Goal: Task Accomplishment & Management: Manage account settings

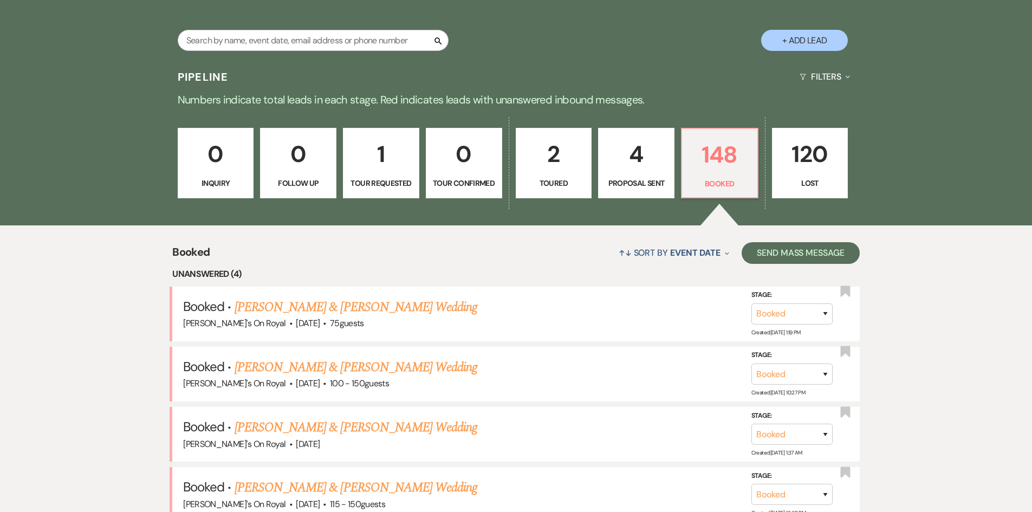
scroll to position [217, 0]
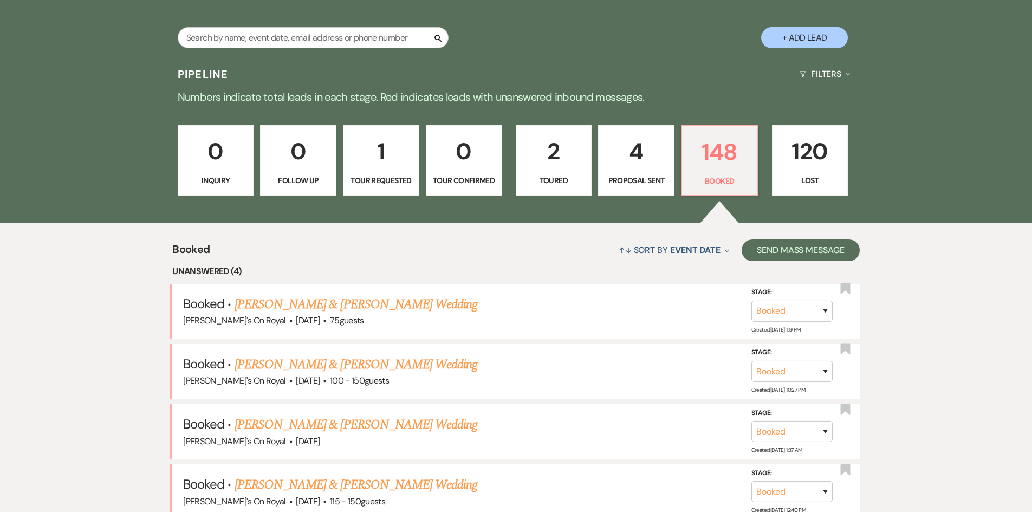
scroll to position [217, 0]
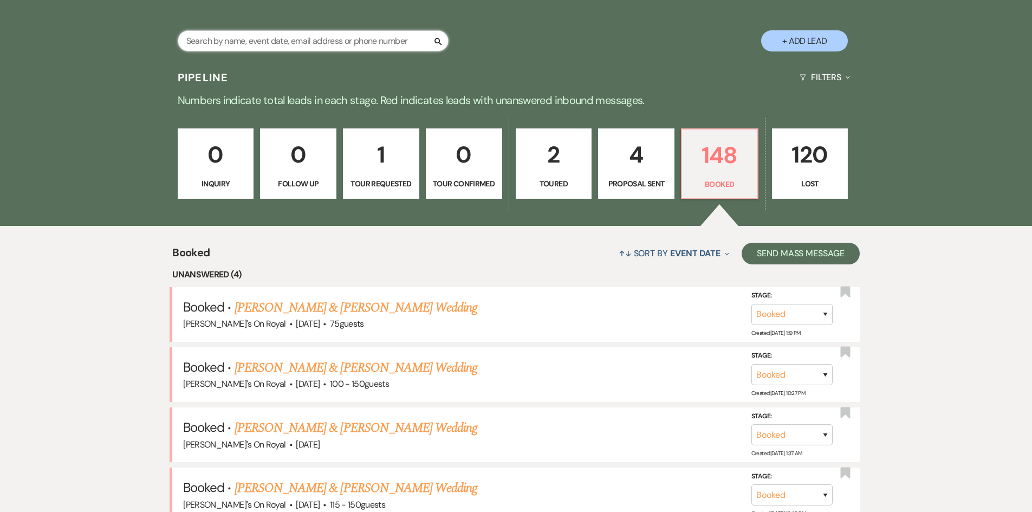
click at [276, 41] on input "text" at bounding box center [313, 40] width 271 height 21
type input "c"
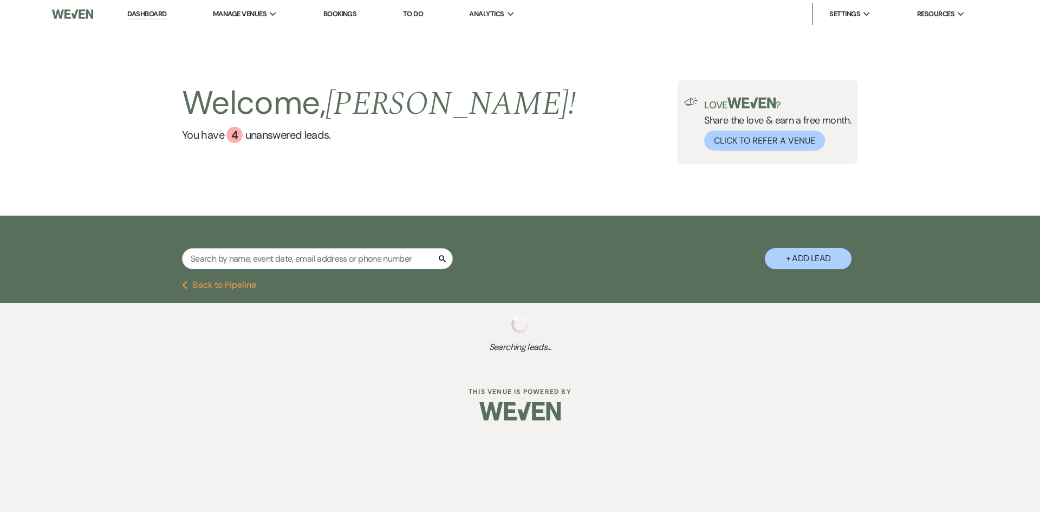
click at [245, 284] on button "Previous Back to Pipeline" at bounding box center [219, 285] width 74 height 9
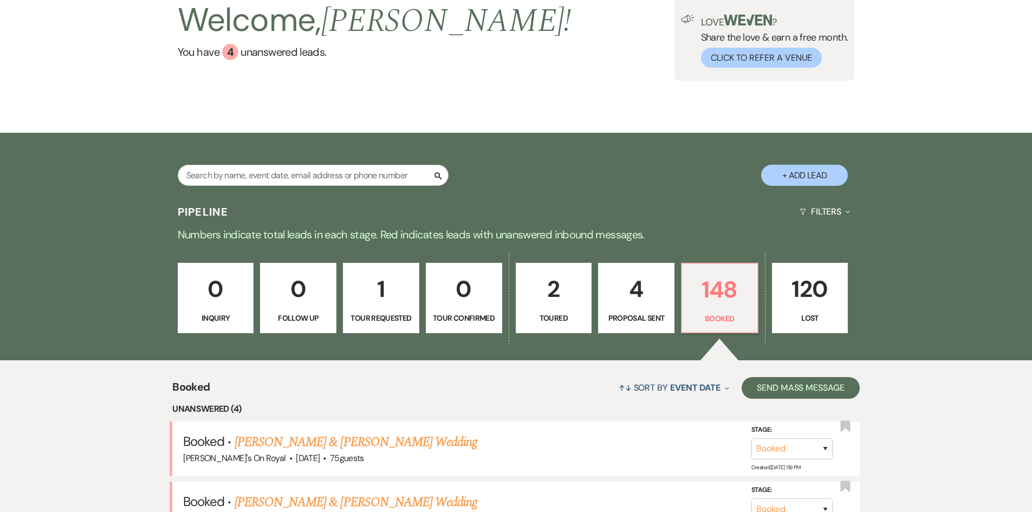
scroll to position [54, 0]
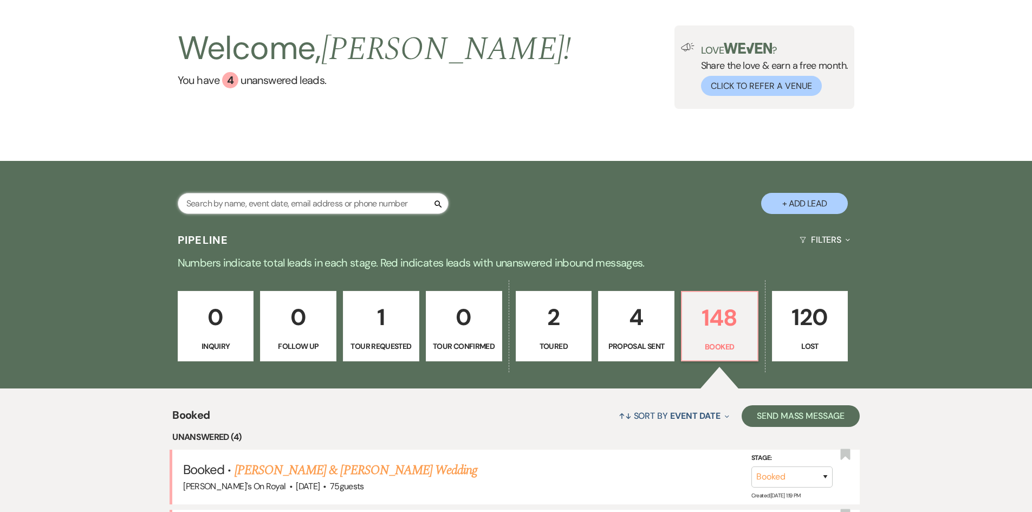
click at [248, 213] on input "text" at bounding box center [313, 203] width 271 height 21
type input "[PERSON_NAME]"
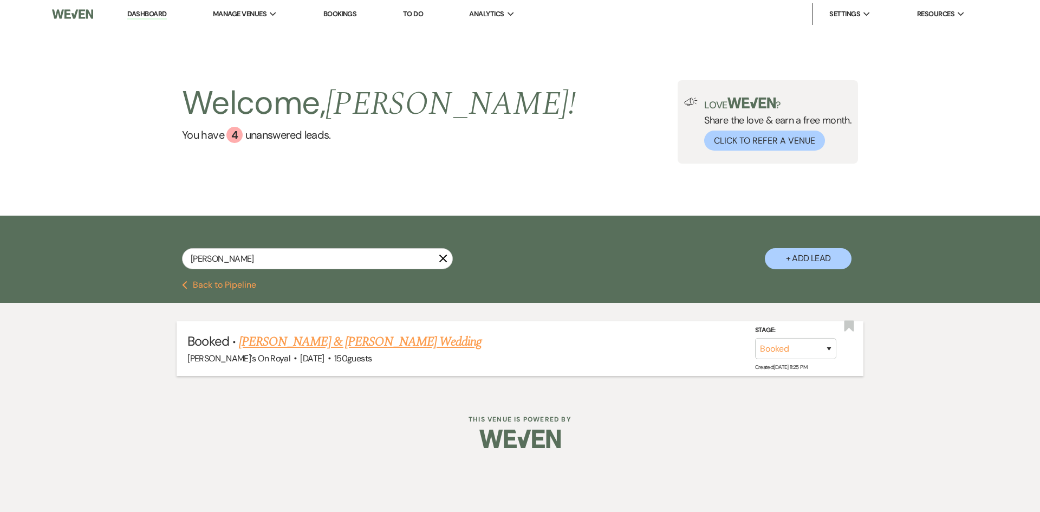
click at [299, 336] on link "[PERSON_NAME] & [PERSON_NAME] Wedding" at bounding box center [360, 342] width 243 height 20
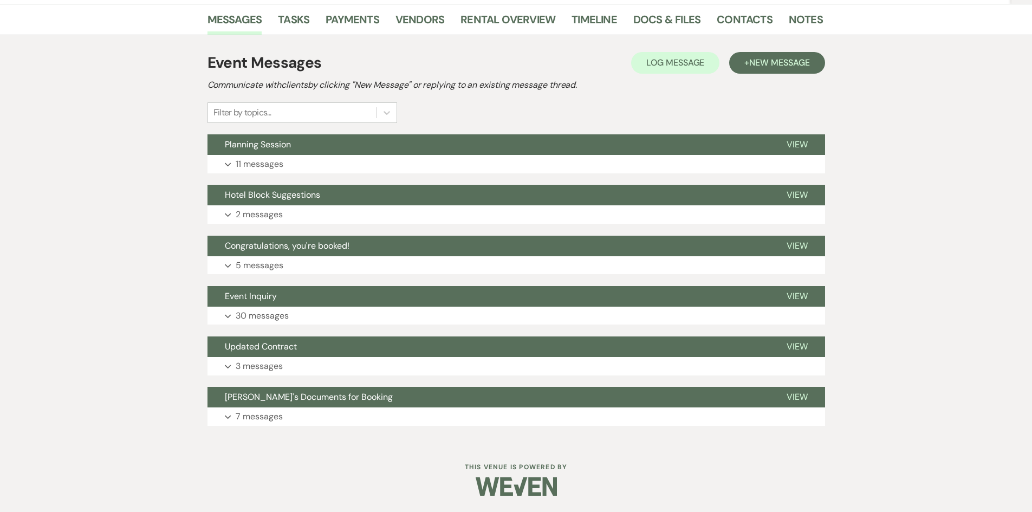
scroll to position [135, 0]
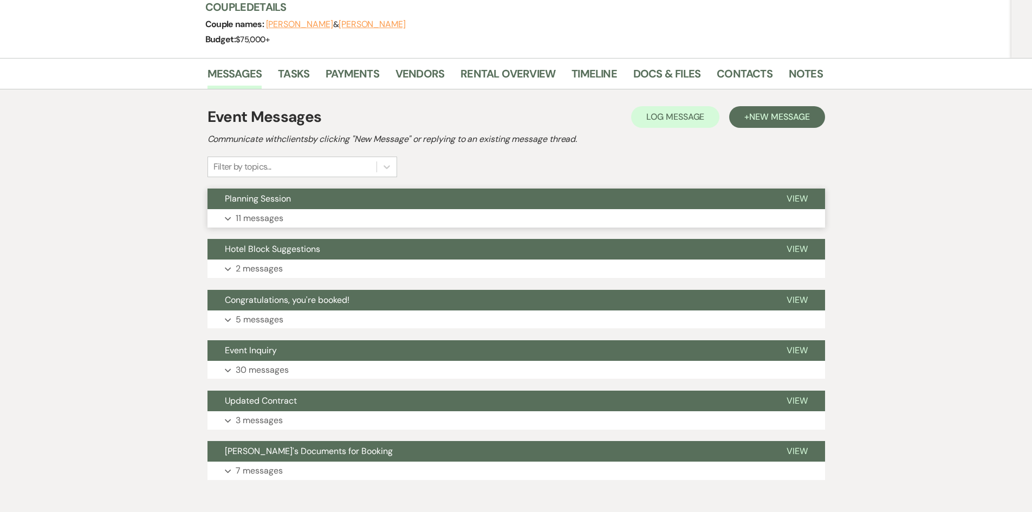
click at [283, 220] on p "11 messages" at bounding box center [260, 218] width 48 height 14
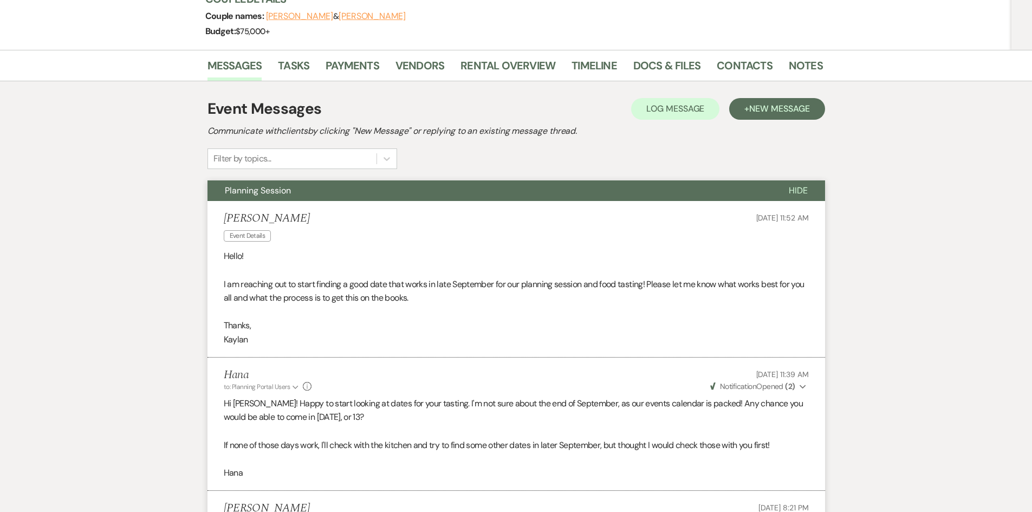
scroll to position [0, 0]
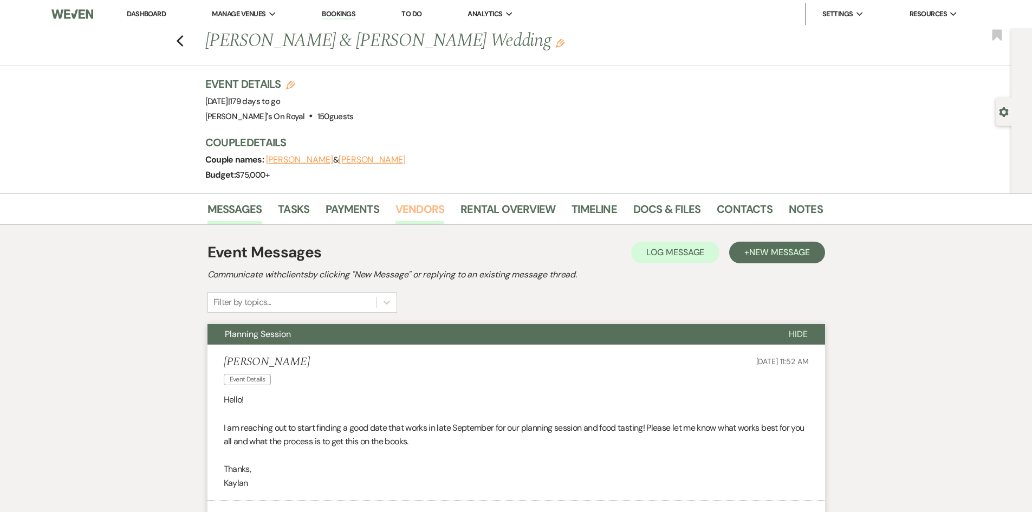
click at [432, 212] on link "Vendors" at bounding box center [420, 212] width 49 height 24
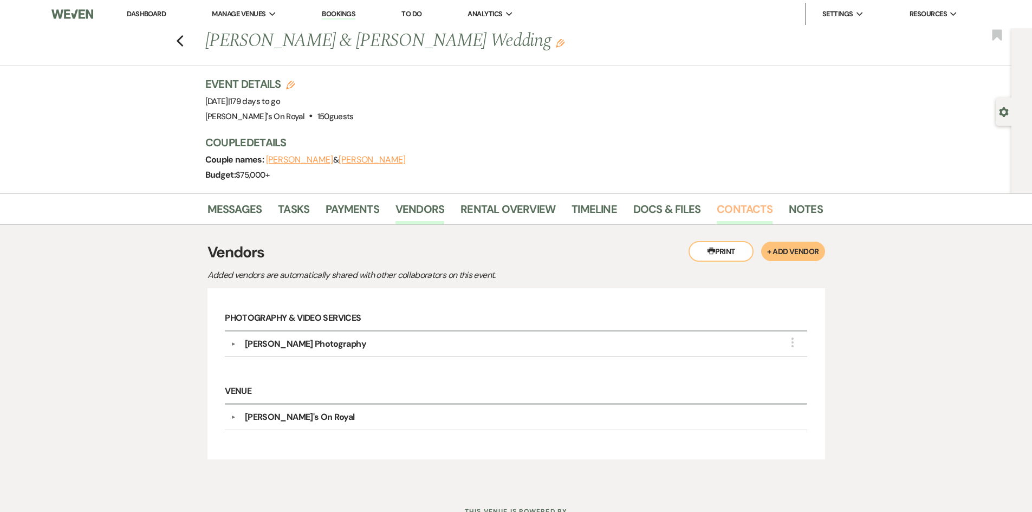
click at [747, 212] on link "Contacts" at bounding box center [745, 212] width 56 height 24
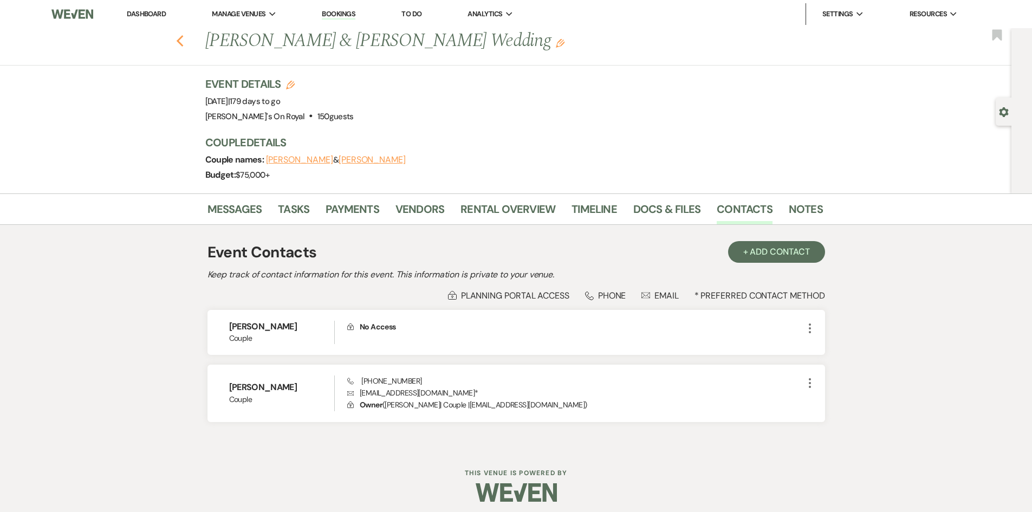
click at [183, 44] on use "button" at bounding box center [179, 41] width 7 height 12
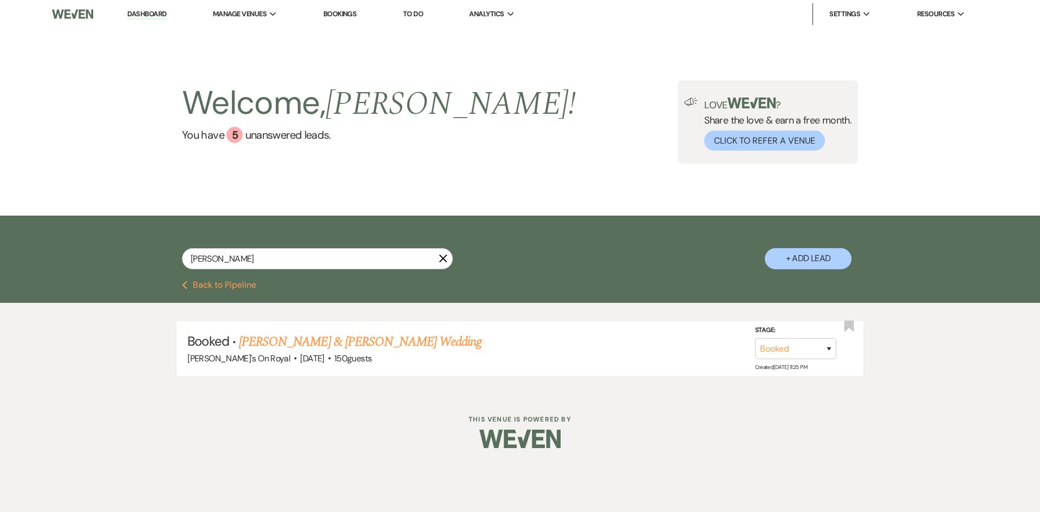
click at [240, 282] on button "Previous Back to Pipeline" at bounding box center [219, 285] width 74 height 9
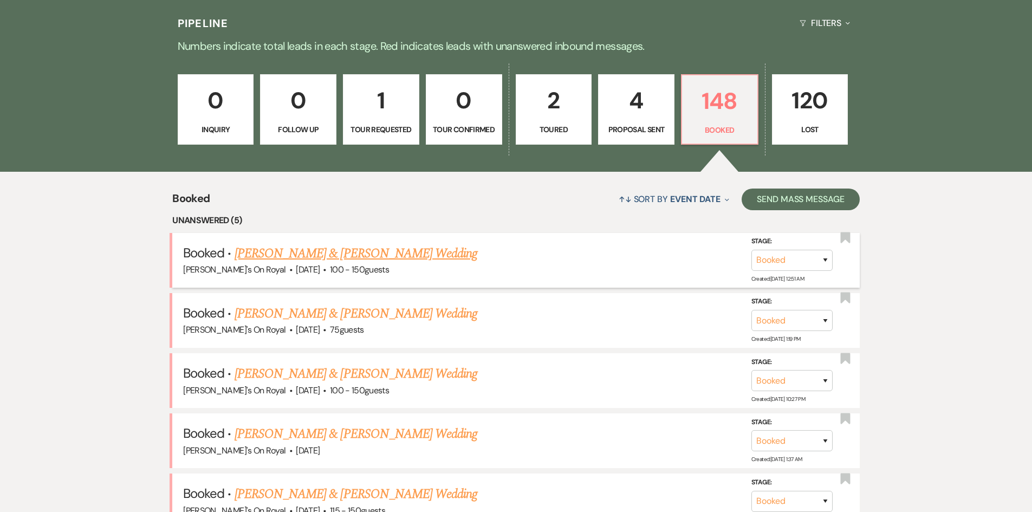
scroll to position [325, 0]
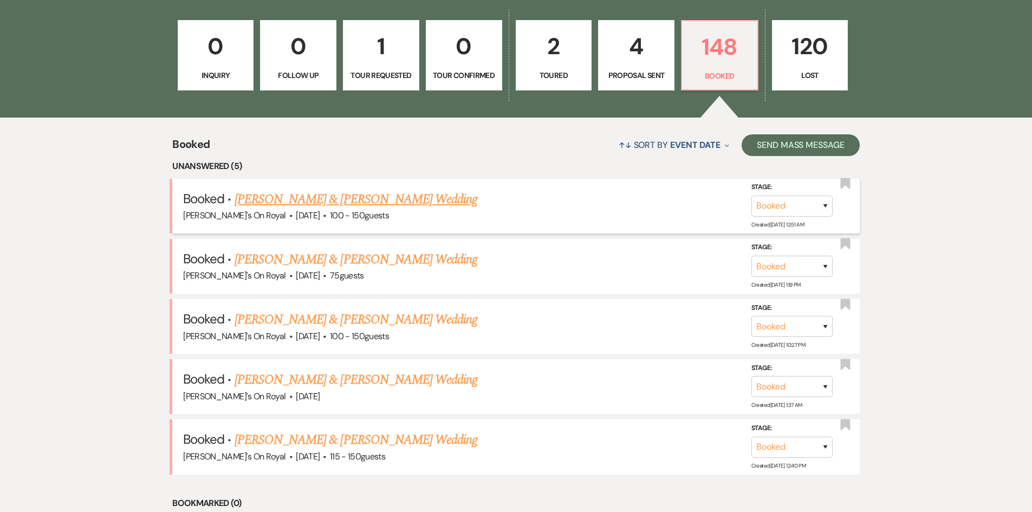
click at [376, 205] on link "[PERSON_NAME] & [PERSON_NAME] Wedding" at bounding box center [356, 200] width 243 height 20
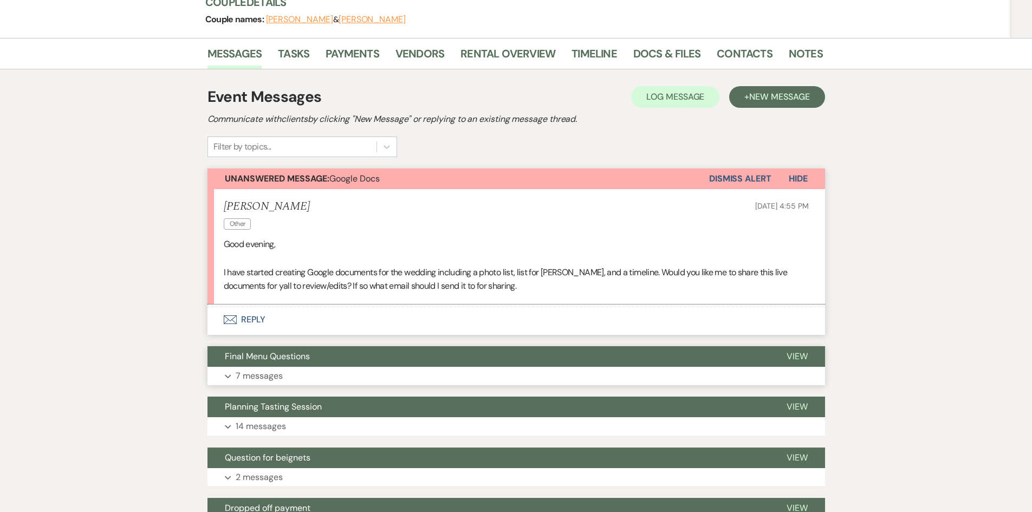
scroll to position [163, 0]
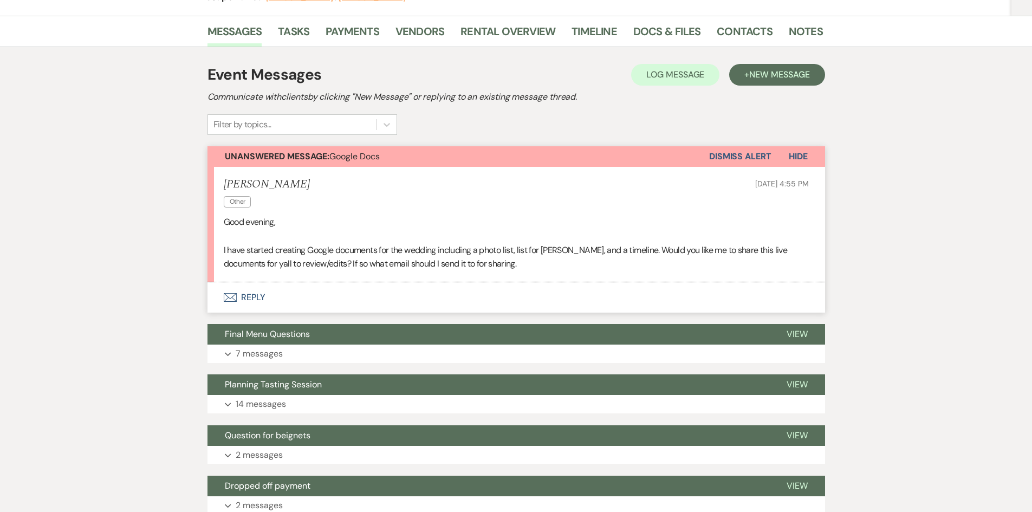
click at [253, 300] on button "Envelope Reply" at bounding box center [517, 297] width 618 height 30
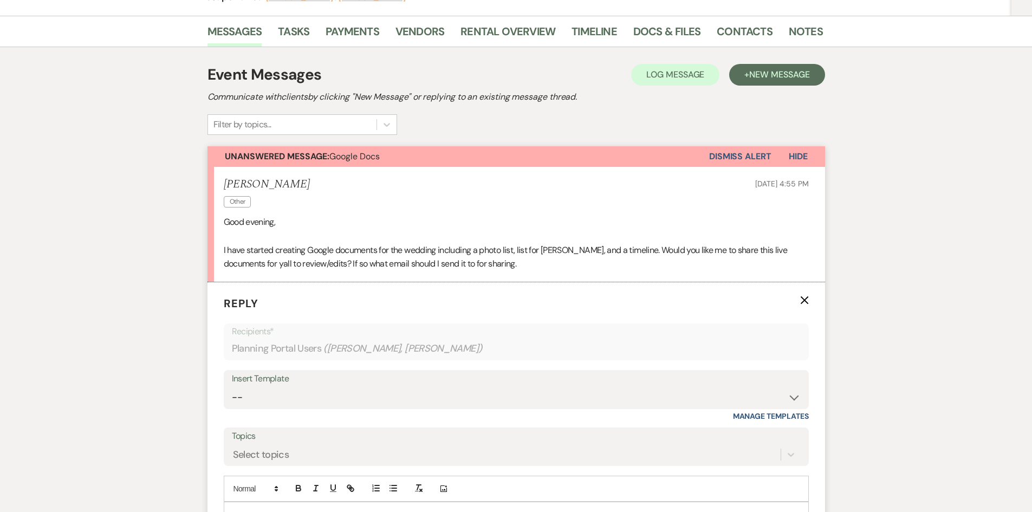
scroll to position [301, 0]
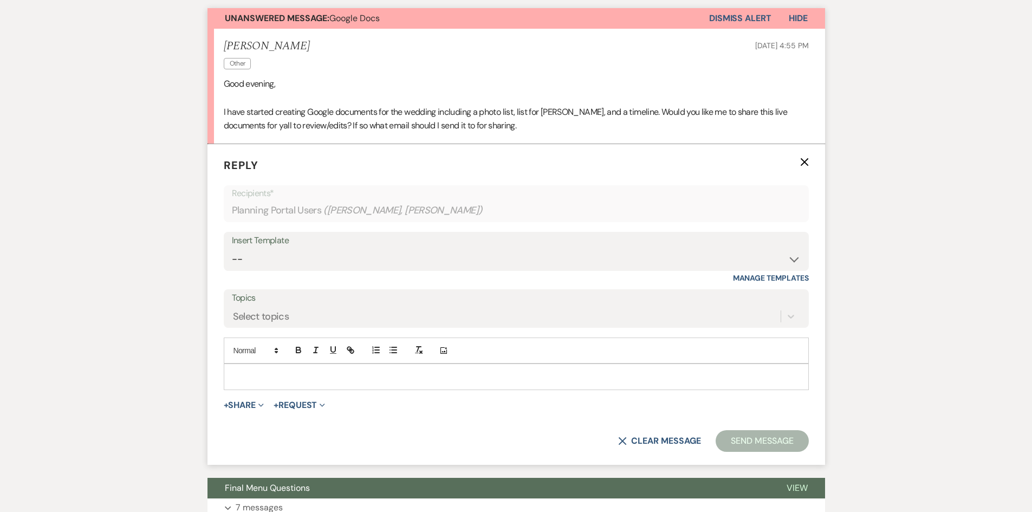
click at [320, 385] on div at bounding box center [516, 376] width 584 height 25
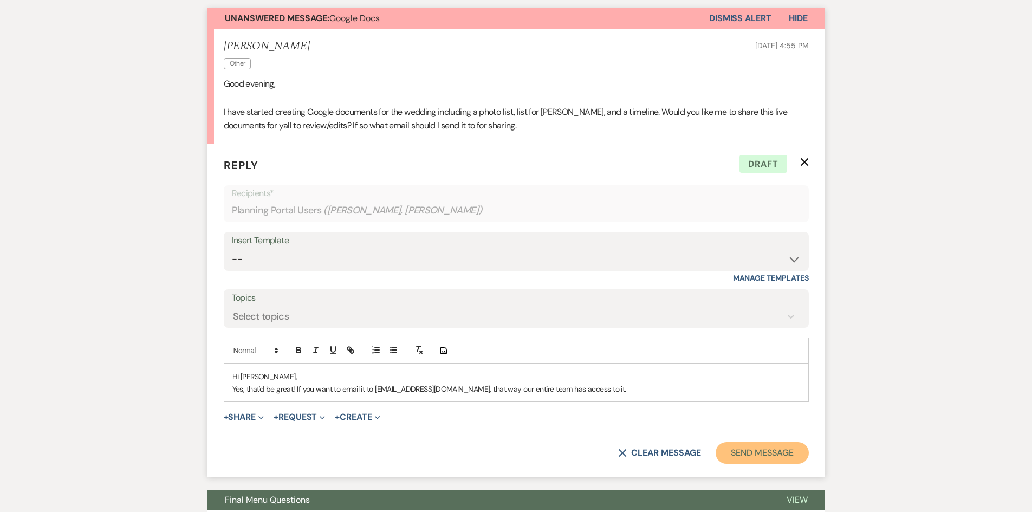
click at [758, 454] on button "Send Message" at bounding box center [762, 453] width 93 height 22
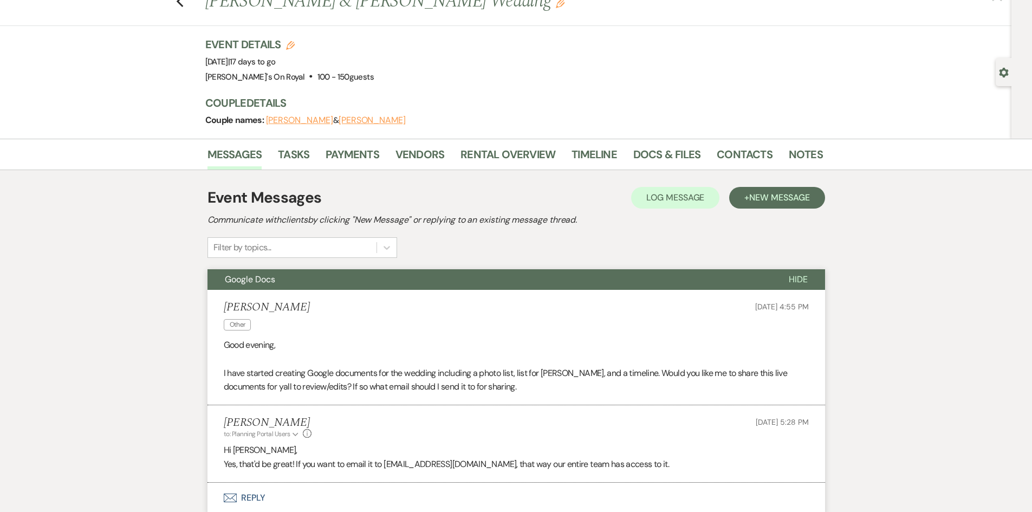
scroll to position [0, 0]
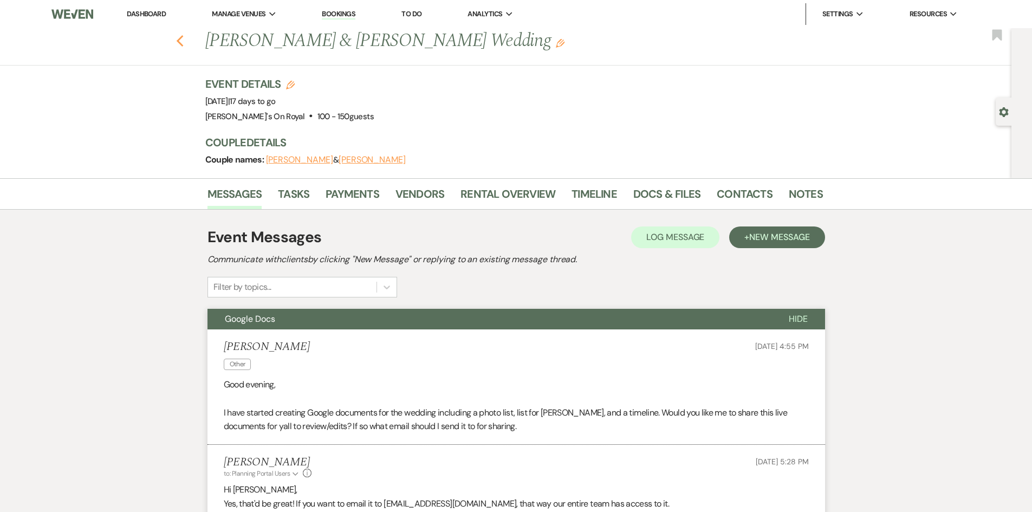
click at [184, 42] on icon "Previous" at bounding box center [180, 41] width 8 height 13
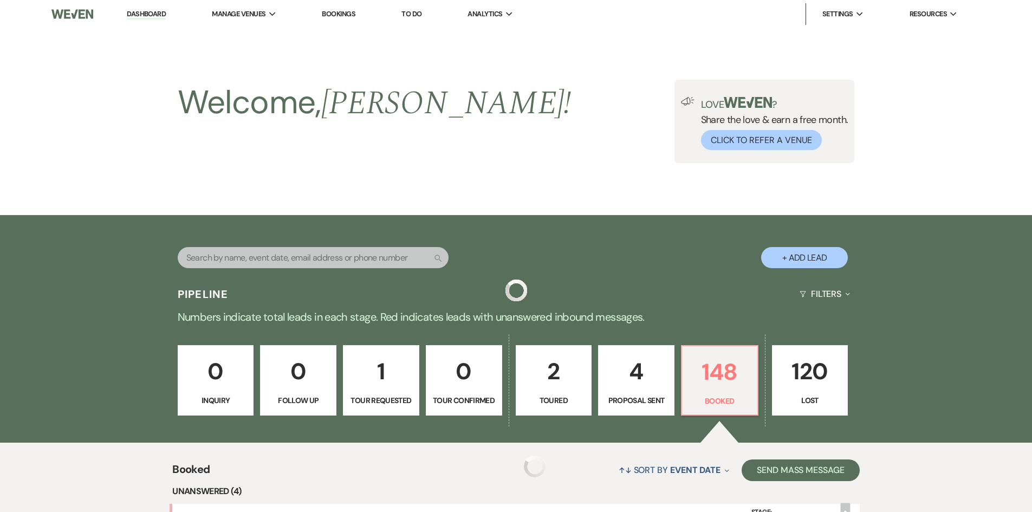
scroll to position [325, 0]
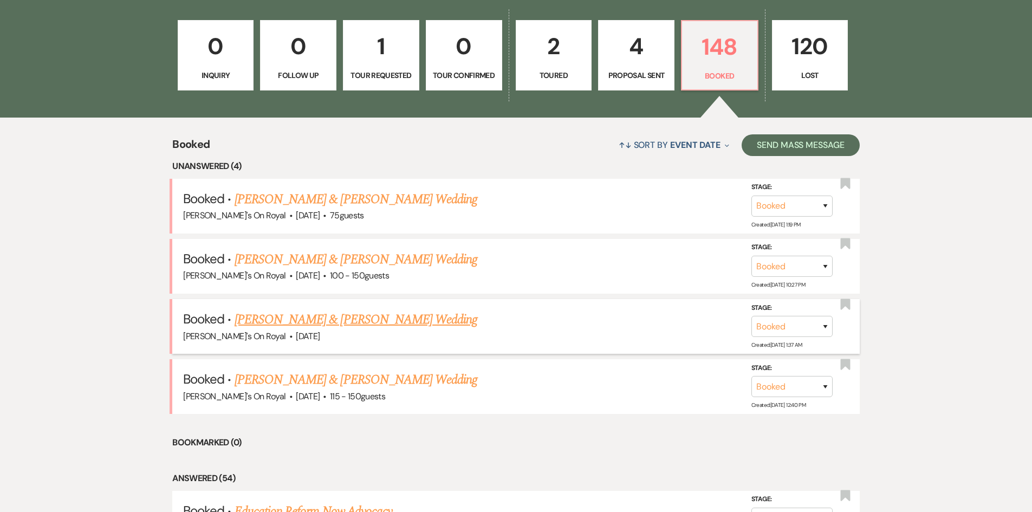
click at [416, 319] on link "[PERSON_NAME] & [PERSON_NAME] Wedding" at bounding box center [356, 320] width 243 height 20
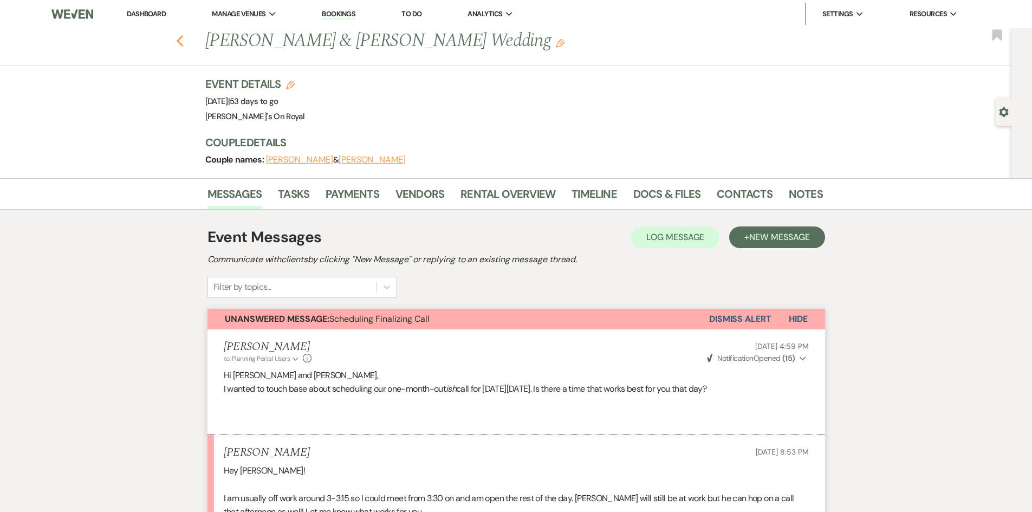
click at [183, 44] on icon "Previous" at bounding box center [180, 41] width 8 height 13
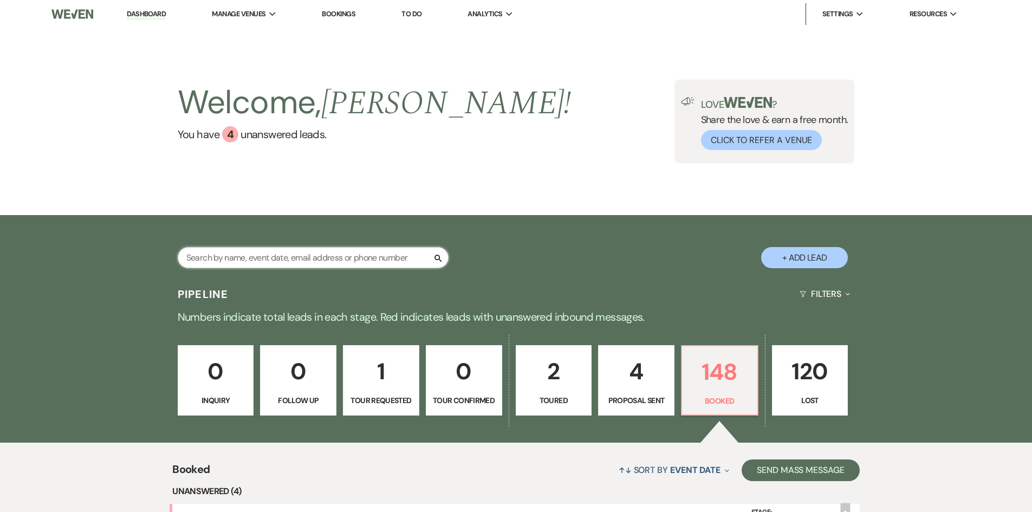
click at [269, 260] on input "text" at bounding box center [313, 257] width 271 height 21
type input "kaylan"
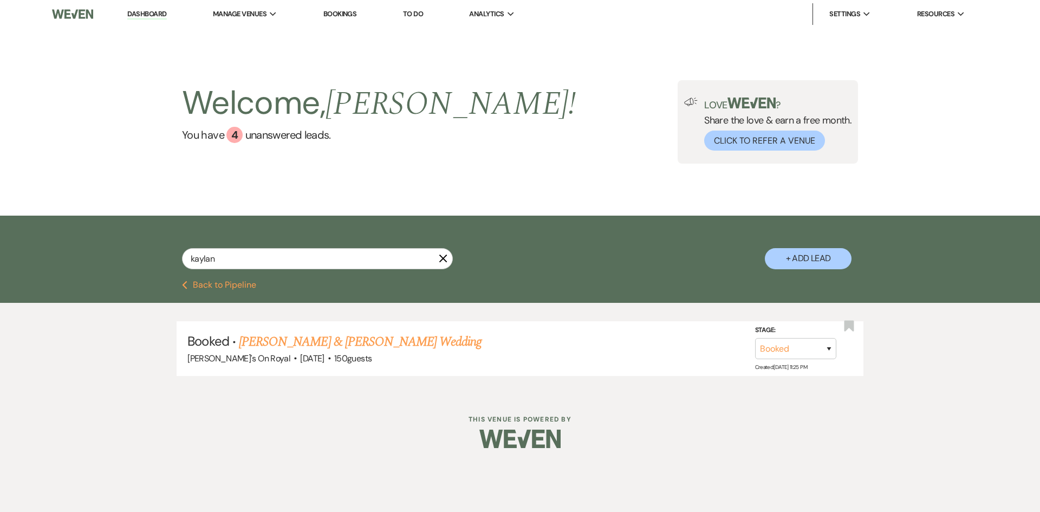
click at [221, 284] on button "Previous Back to Pipeline" at bounding box center [219, 285] width 74 height 9
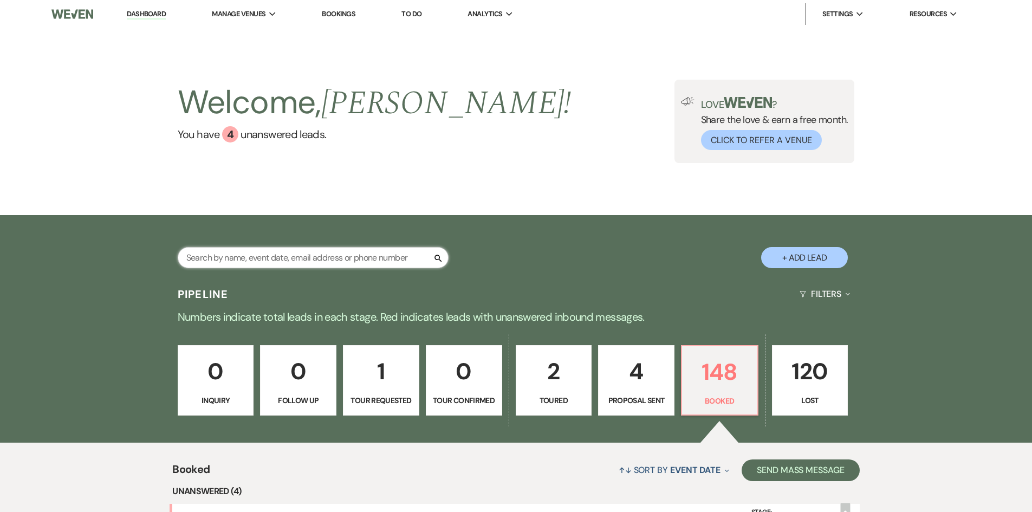
click at [211, 260] on input "text" at bounding box center [313, 257] width 271 height 21
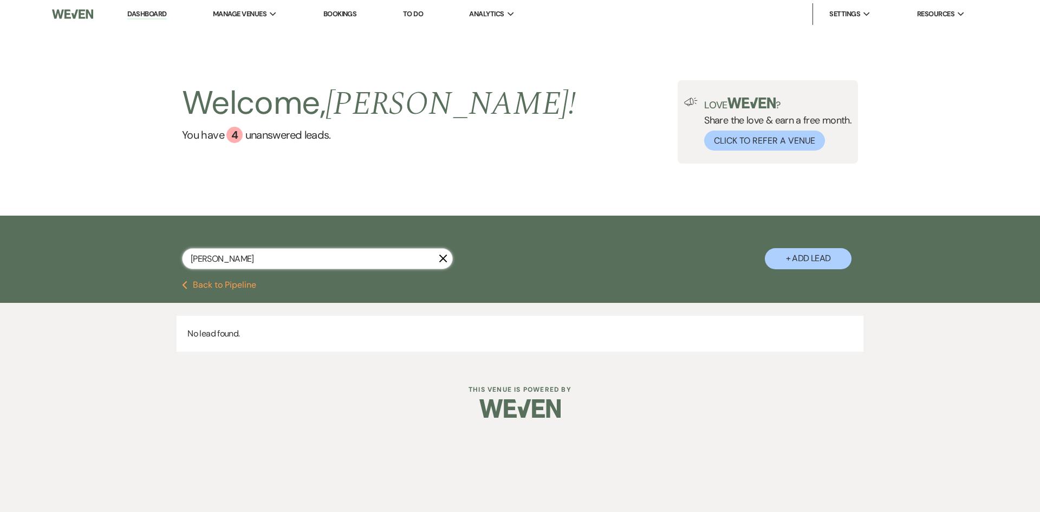
drag, startPoint x: 251, startPoint y: 255, endPoint x: 173, endPoint y: 272, distance: 79.8
click at [173, 272] on div "[PERSON_NAME] X + Add Lead" at bounding box center [520, 249] width 780 height 57
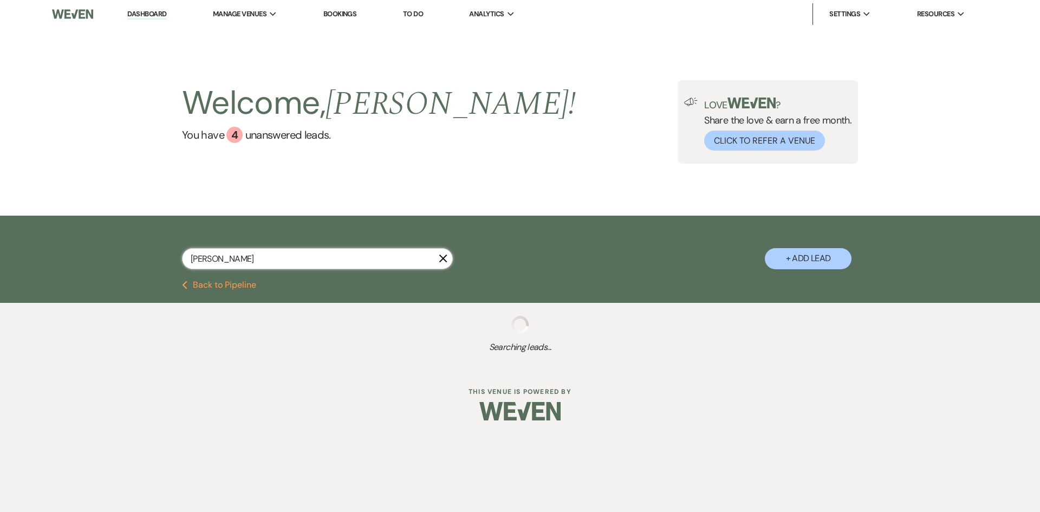
type input "[PERSON_NAME]"
select select "8"
select select "5"
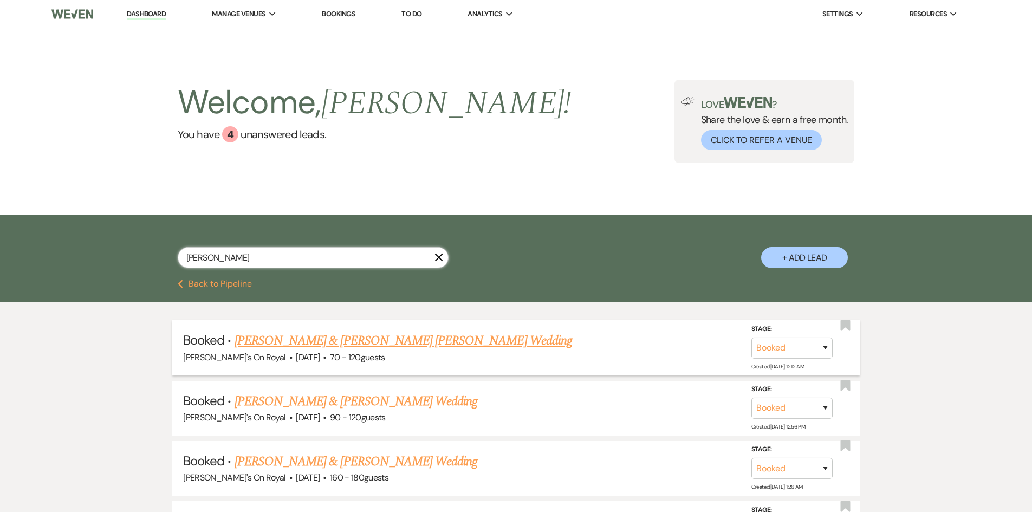
type input "[PERSON_NAME]"
click at [355, 340] on link "[PERSON_NAME] & [PERSON_NAME] [PERSON_NAME] Wedding" at bounding box center [404, 341] width 338 height 20
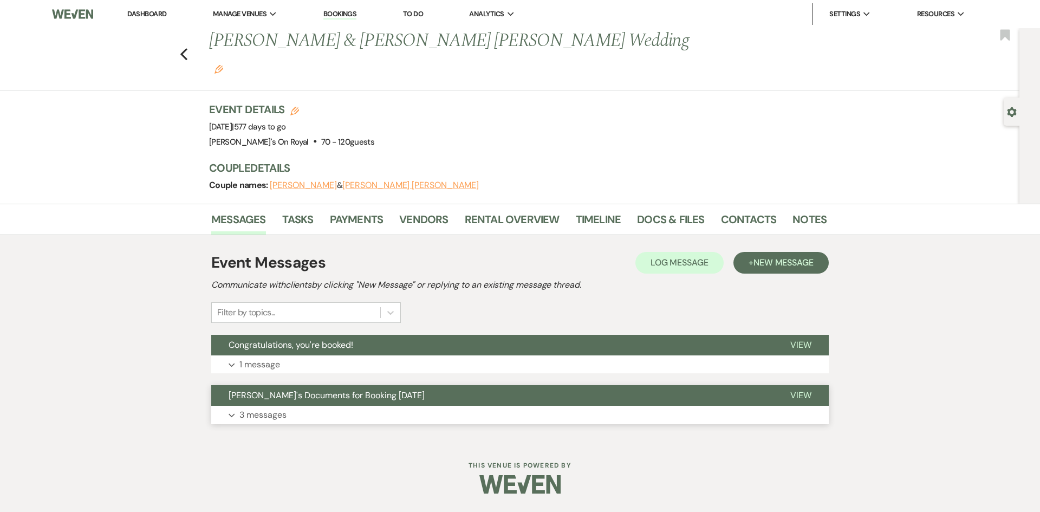
click at [270, 408] on p "3 messages" at bounding box center [262, 415] width 47 height 14
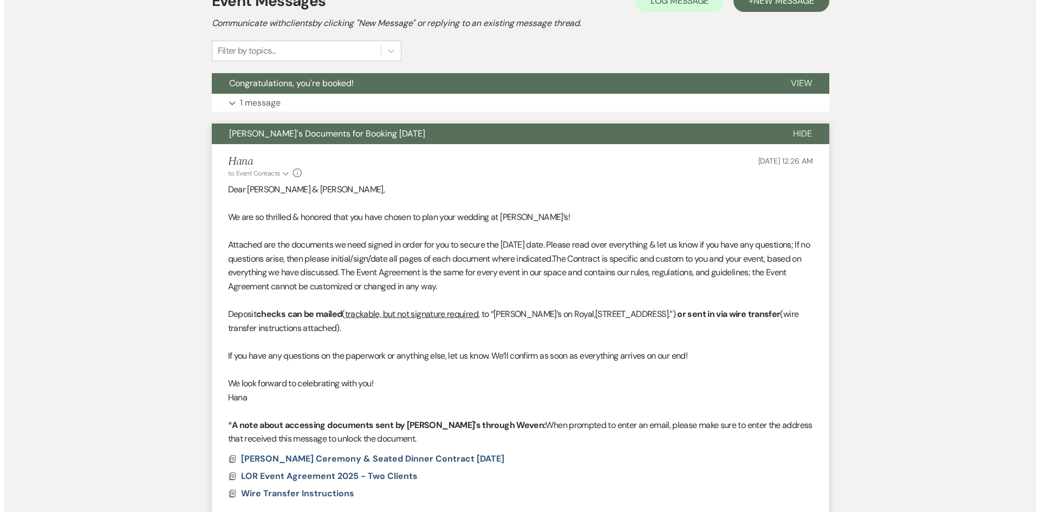
scroll to position [325, 0]
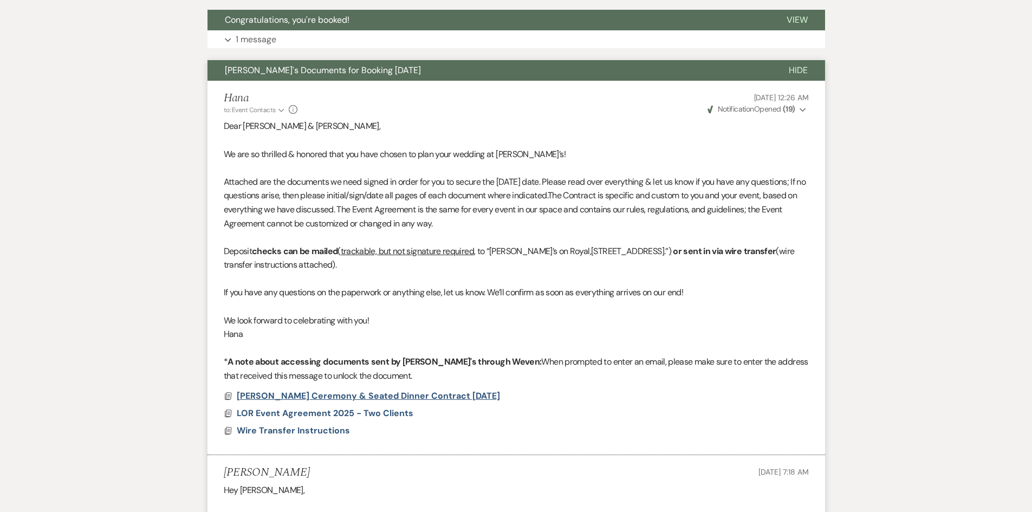
click at [458, 390] on span "[PERSON_NAME] Ceremony & Seated Dinner Contract [DATE]" at bounding box center [368, 395] width 263 height 11
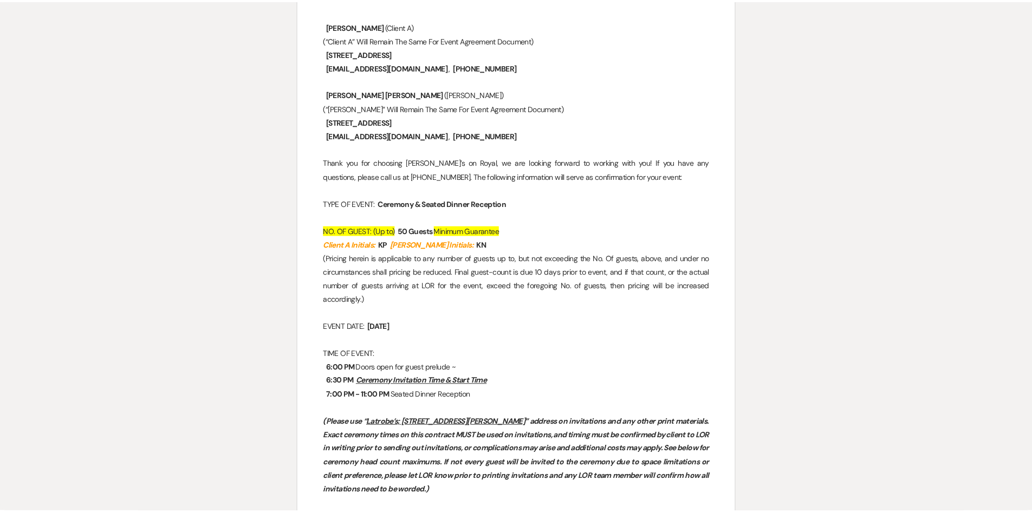
scroll to position [0, 0]
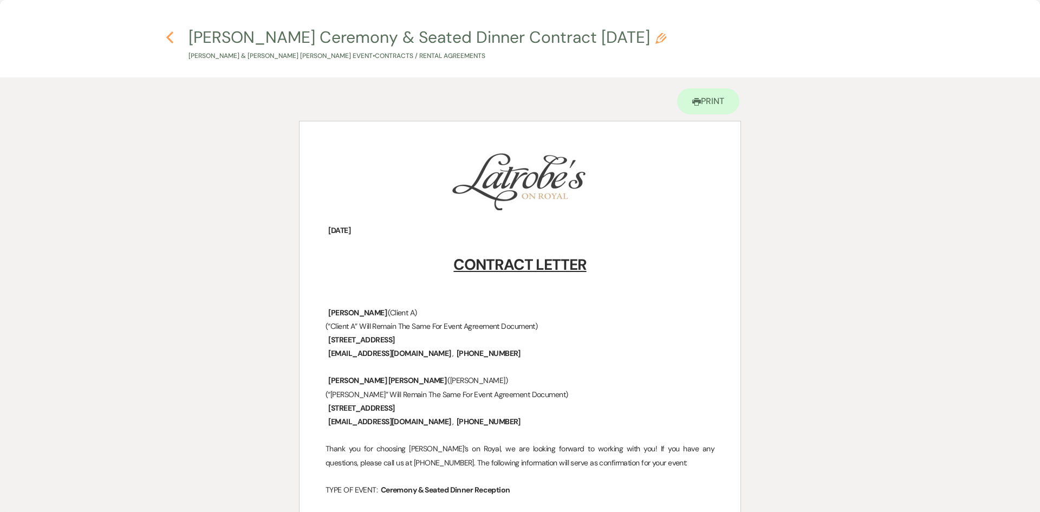
click at [169, 38] on use "button" at bounding box center [169, 37] width 7 height 12
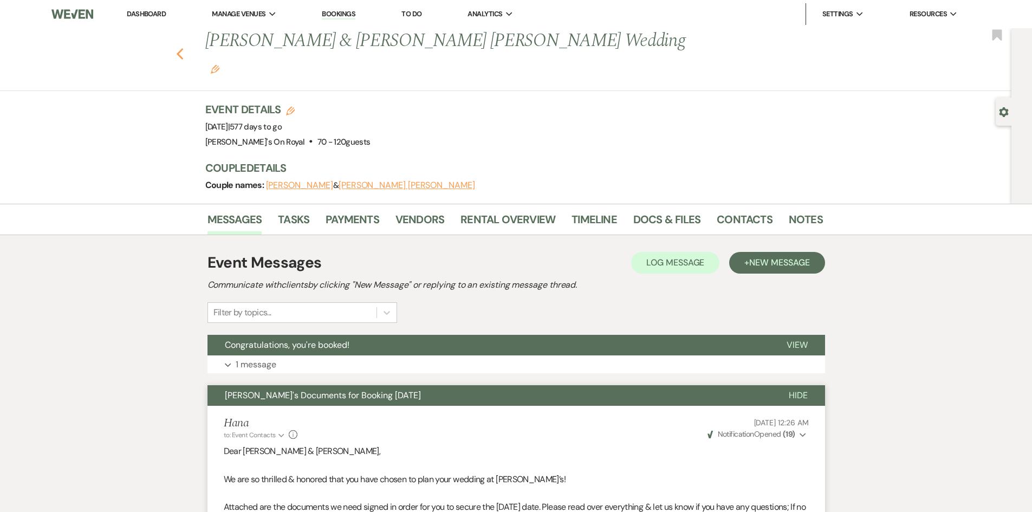
click at [184, 48] on icon "Previous" at bounding box center [180, 54] width 8 height 13
select select "8"
select select "5"
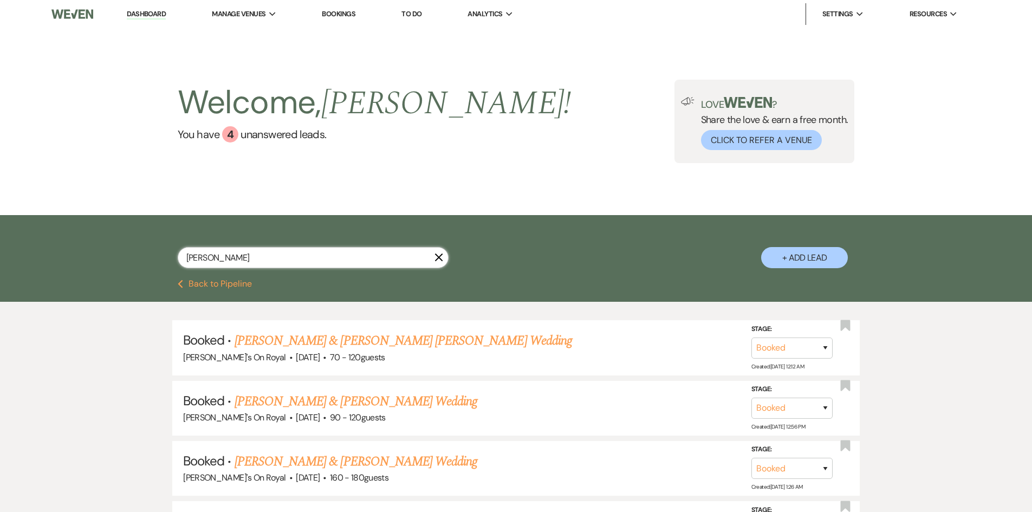
drag, startPoint x: 252, startPoint y: 261, endPoint x: 184, endPoint y: 262, distance: 68.8
click at [184, 262] on input "[PERSON_NAME]" at bounding box center [313, 257] width 271 height 21
click at [242, 281] on button "Previous Back to Pipeline" at bounding box center [215, 284] width 74 height 9
